Goal: Find specific page/section: Find specific page/section

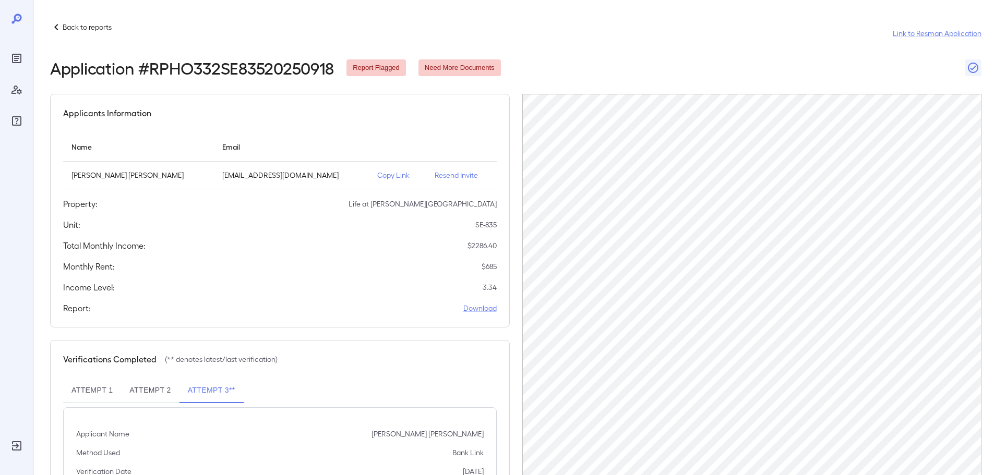
scroll to position [49, 0]
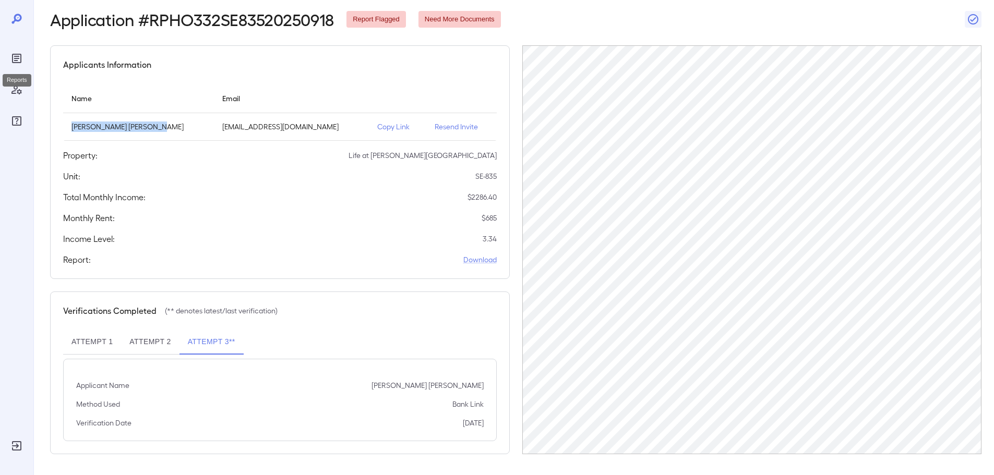
click at [21, 60] on icon "Reports" at bounding box center [16, 58] width 9 height 9
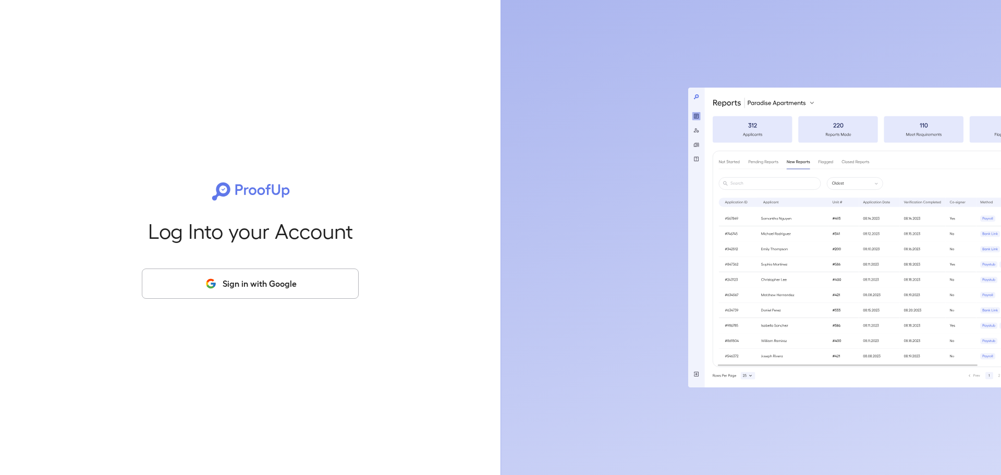
click at [259, 298] on button "Sign in with Google" at bounding box center [250, 284] width 217 height 30
